Goal: Task Accomplishment & Management: Manage account settings

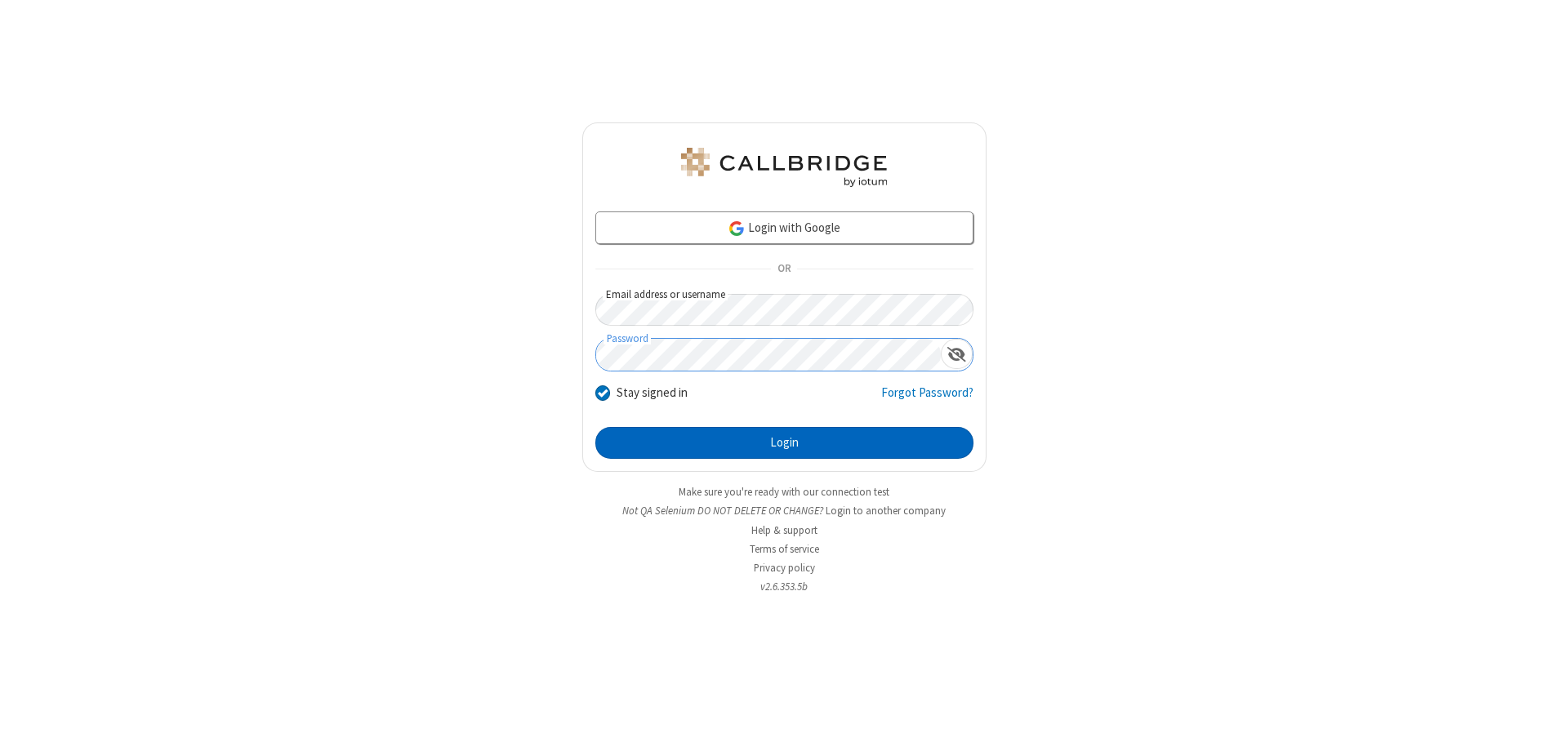
click at [784, 442] on button "Login" at bounding box center [784, 443] width 378 height 33
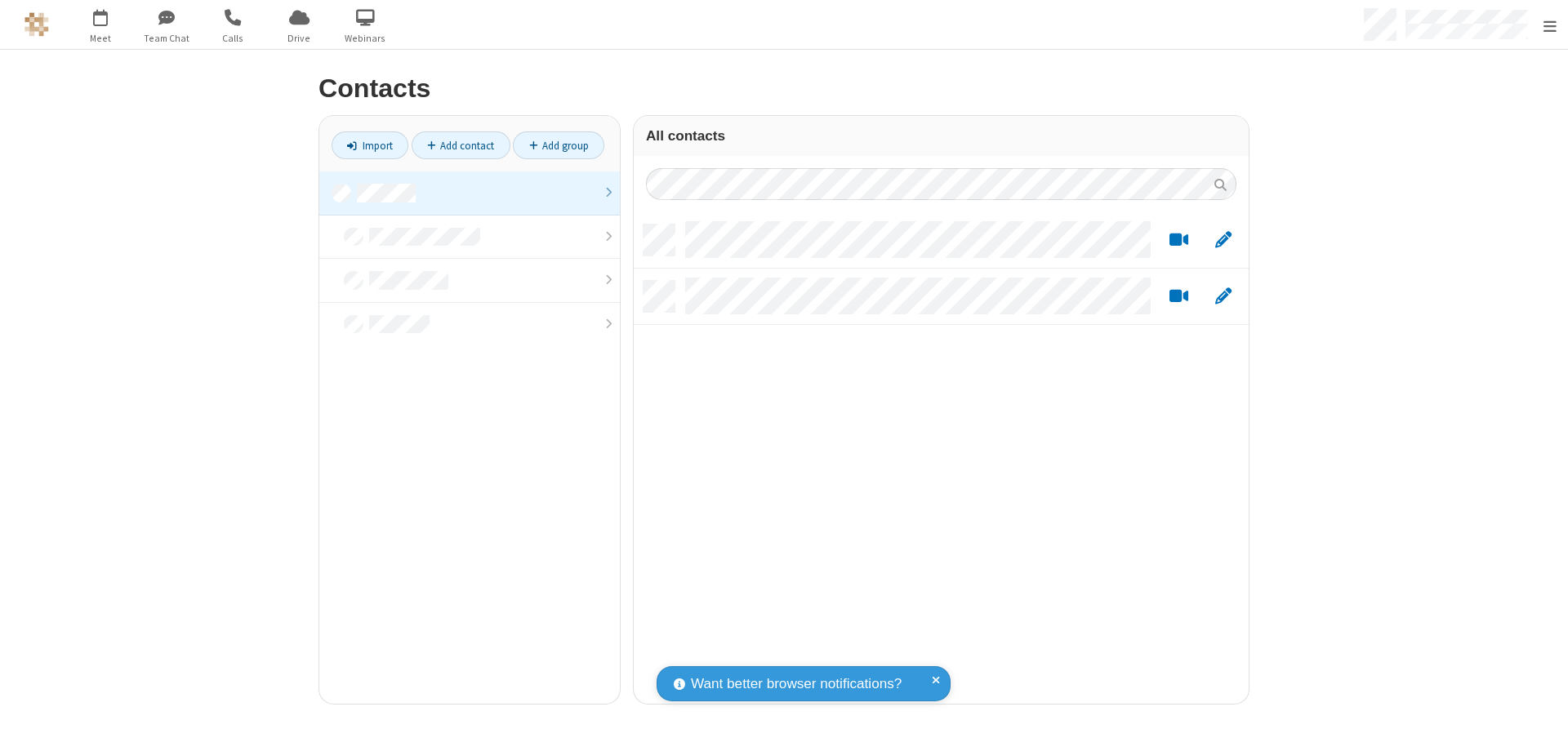
scroll to position [479, 603]
click at [463, 193] on link at bounding box center [470, 194] width 301 height 44
click at [454, 145] on link "Add contact" at bounding box center [461, 145] width 99 height 28
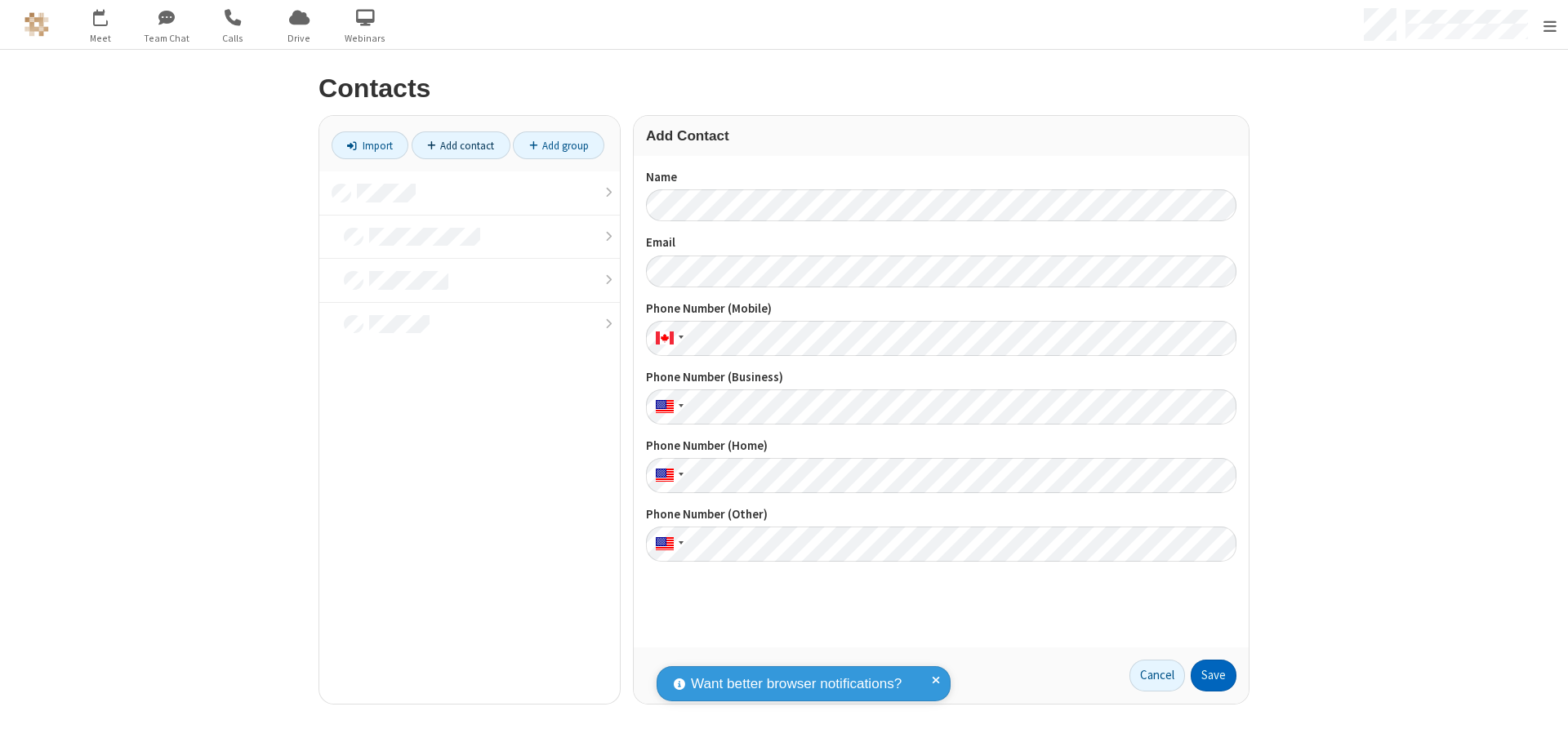
click at [1207, 675] on button "Save" at bounding box center [1214, 676] width 46 height 33
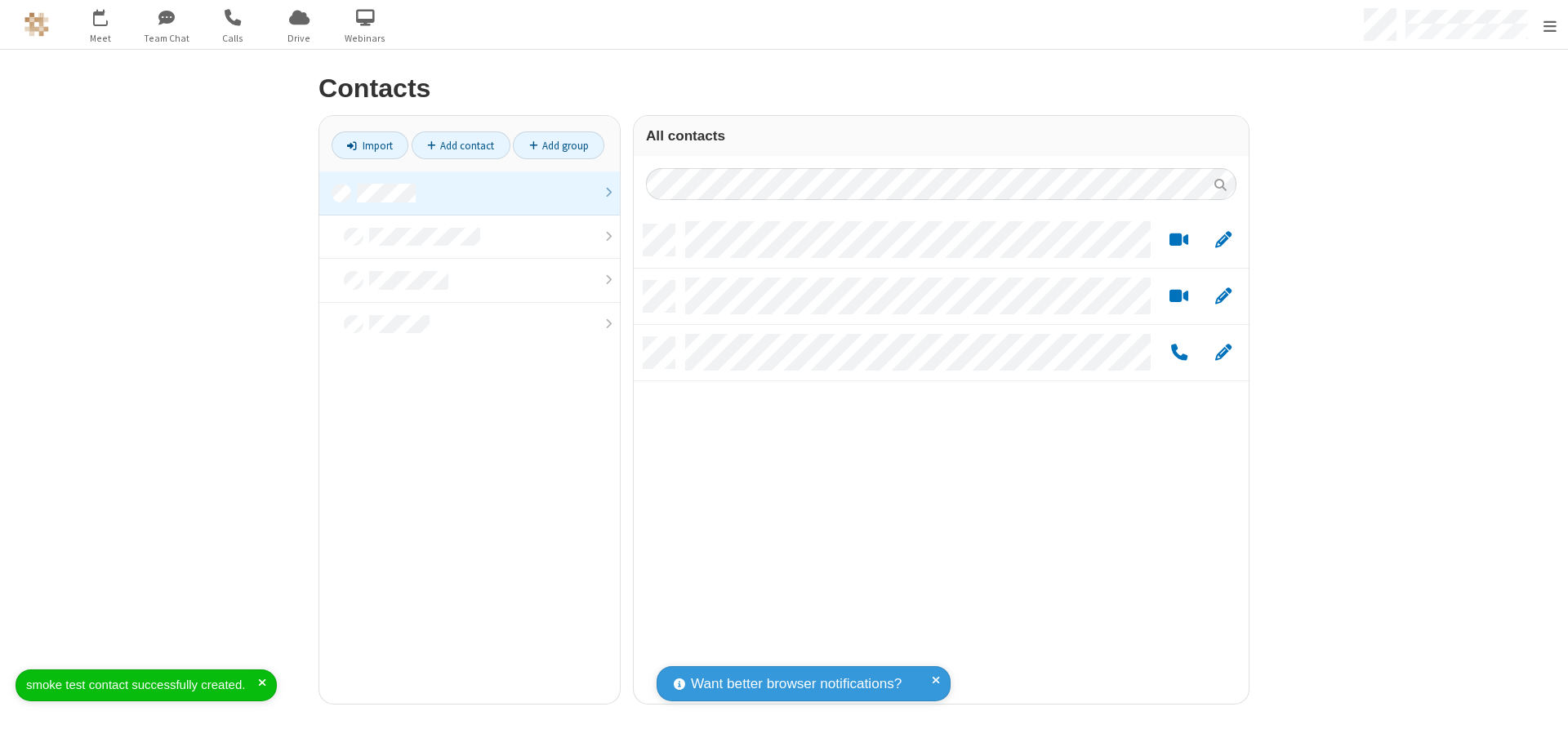
scroll to position [479, 603]
